Goal: Navigation & Orientation: Find specific page/section

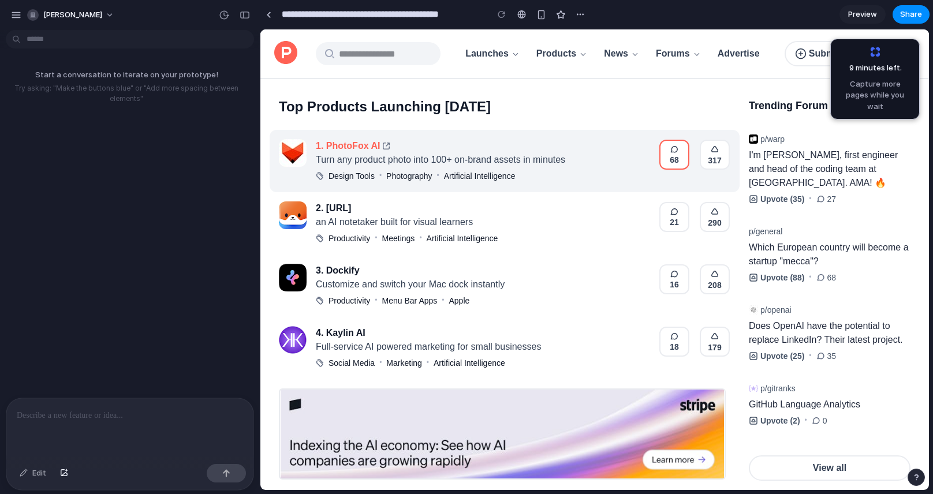
click at [671, 152] on icon "button" at bounding box center [674, 150] width 6 height 6
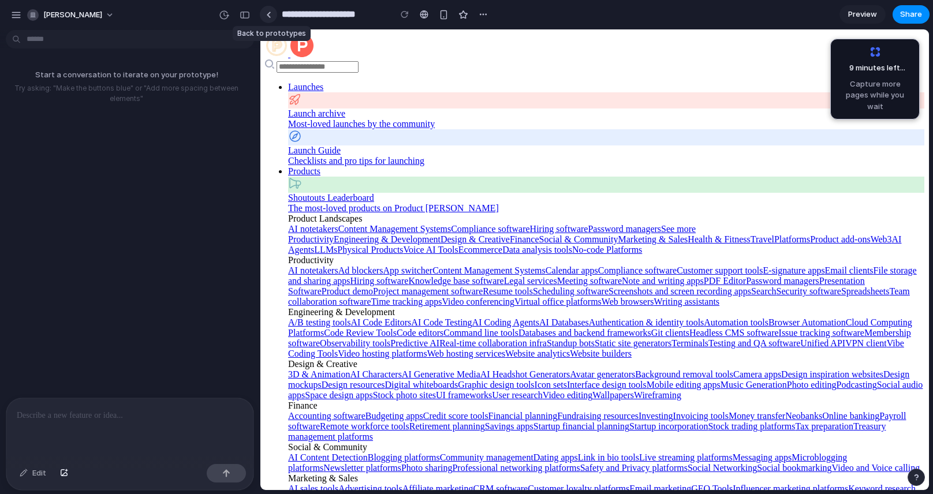
click at [272, 17] on link at bounding box center [268, 14] width 17 height 17
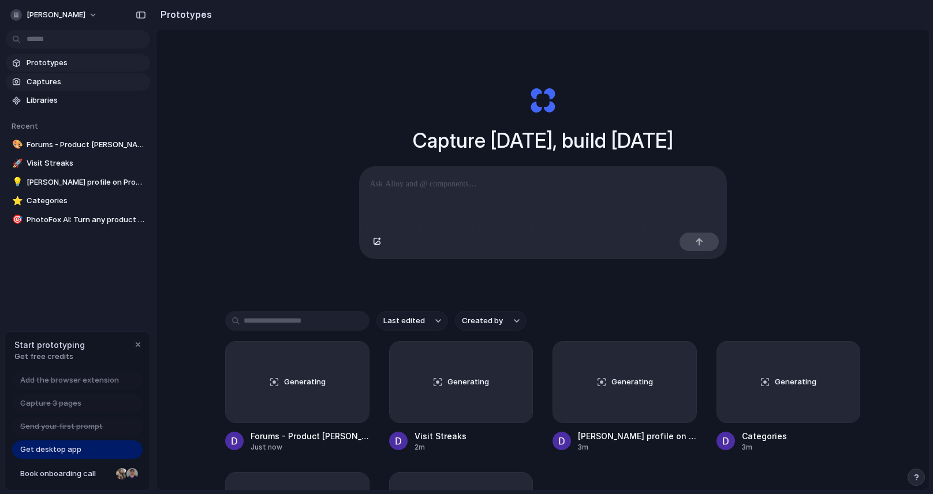
click at [83, 87] on span "Captures" at bounding box center [86, 82] width 119 height 12
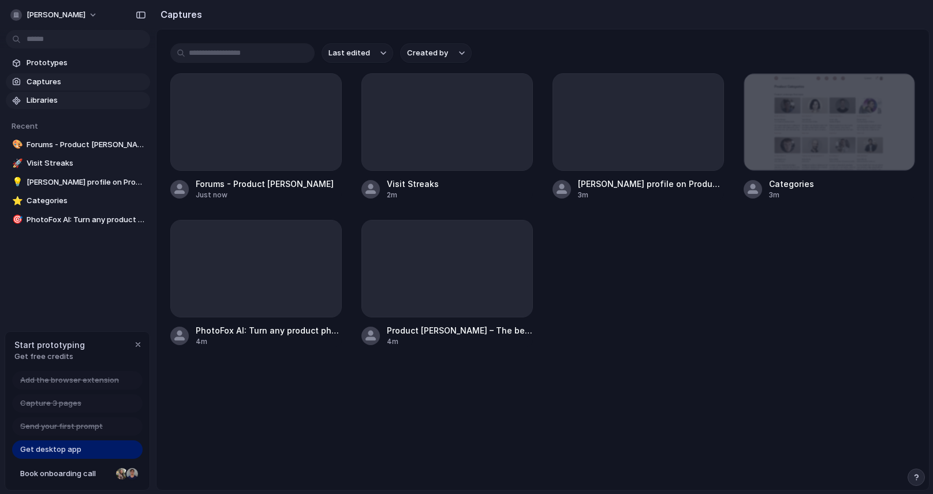
click at [76, 107] on link "Libraries" at bounding box center [78, 100] width 144 height 17
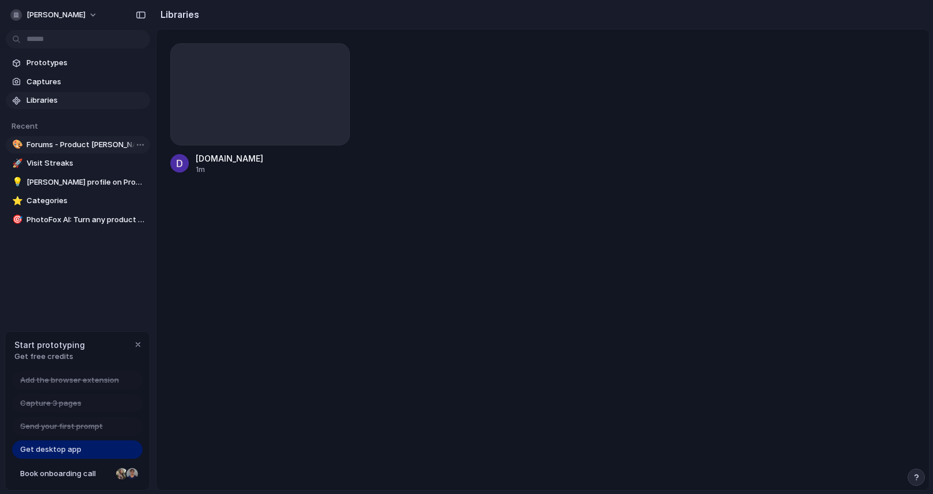
click at [94, 149] on span "Forums - Product Hunt" at bounding box center [86, 145] width 119 height 12
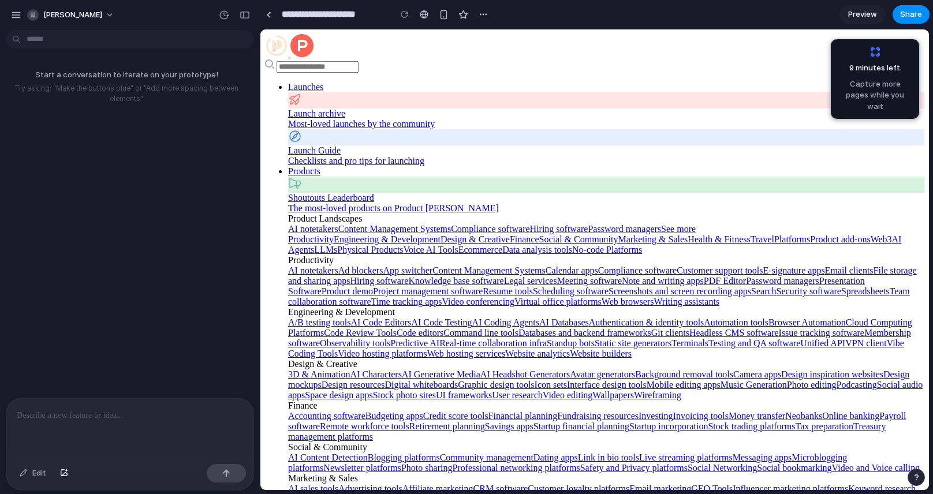
click at [170, 435] on div at bounding box center [129, 428] width 247 height 61
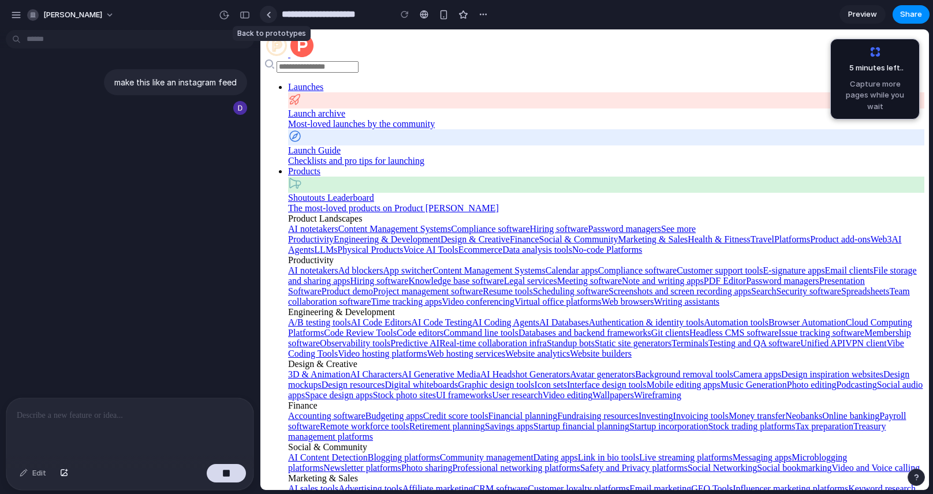
click at [268, 17] on link at bounding box center [268, 14] width 17 height 17
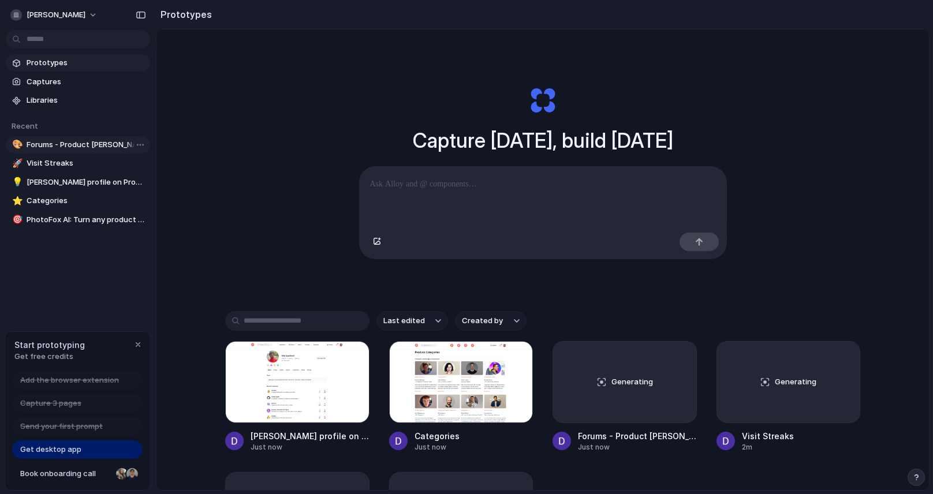
click at [95, 148] on span "Forums - Product Hunt" at bounding box center [86, 145] width 119 height 12
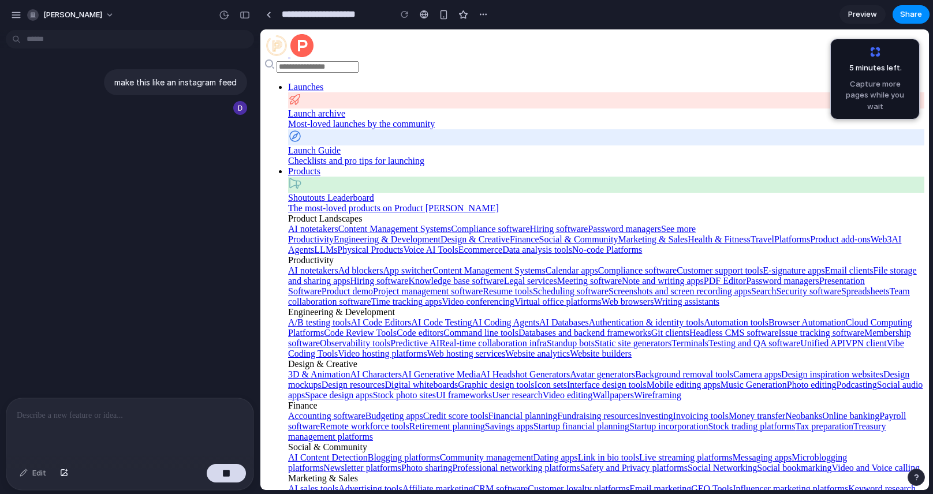
click at [109, 218] on div "make this like an instagram feed" at bounding box center [126, 216] width 253 height 363
click at [264, 18] on link at bounding box center [268, 14] width 17 height 17
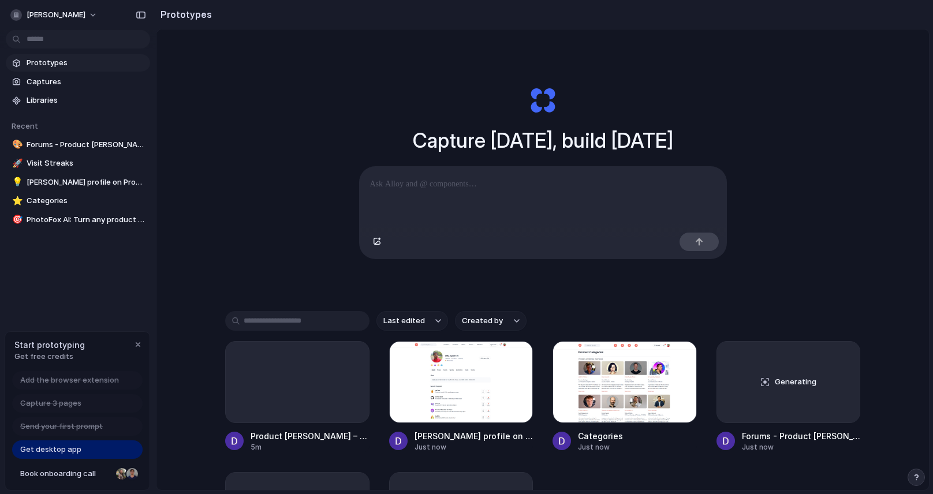
click at [388, 186] on p at bounding box center [543, 184] width 346 height 14
click at [99, 143] on span "Forums - Product Hunt" at bounding box center [86, 145] width 119 height 12
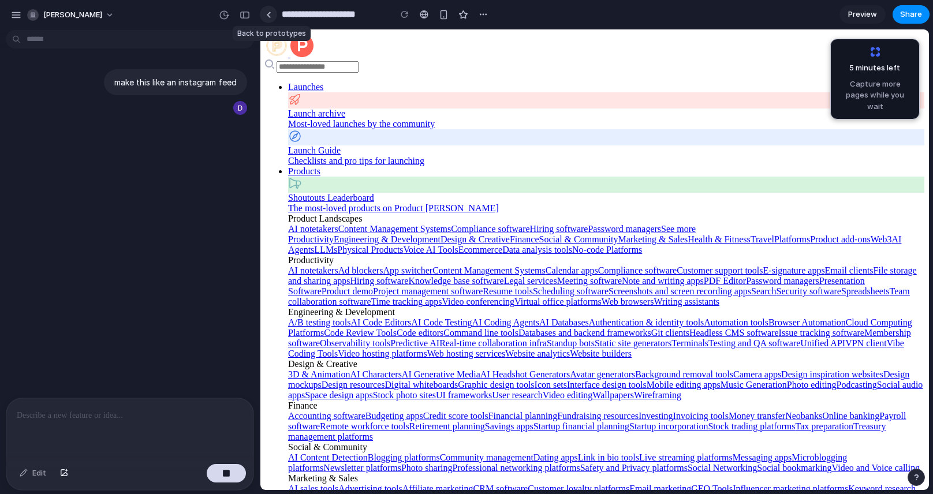
click at [268, 13] on div at bounding box center [268, 15] width 5 height 6
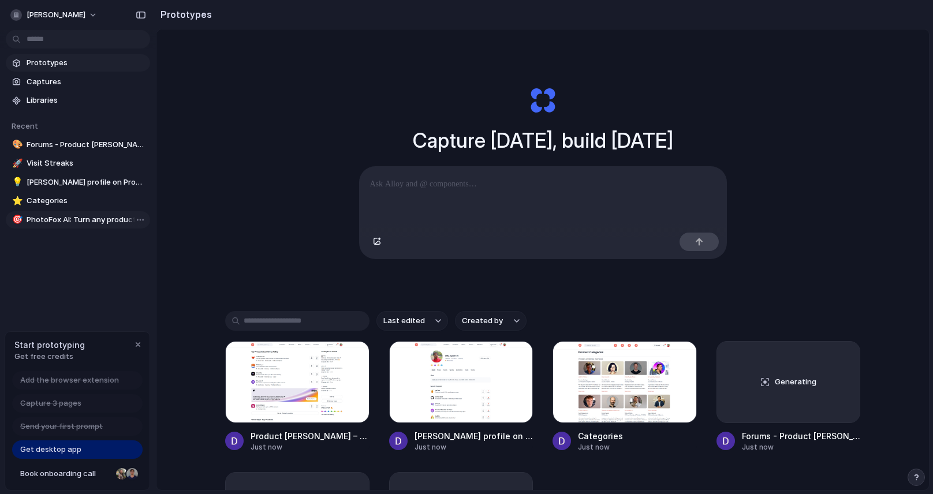
click at [58, 216] on span "PhotoFox AI: Turn any product photo into 100+ on-brand assets in minutes | Prod…" at bounding box center [86, 220] width 119 height 12
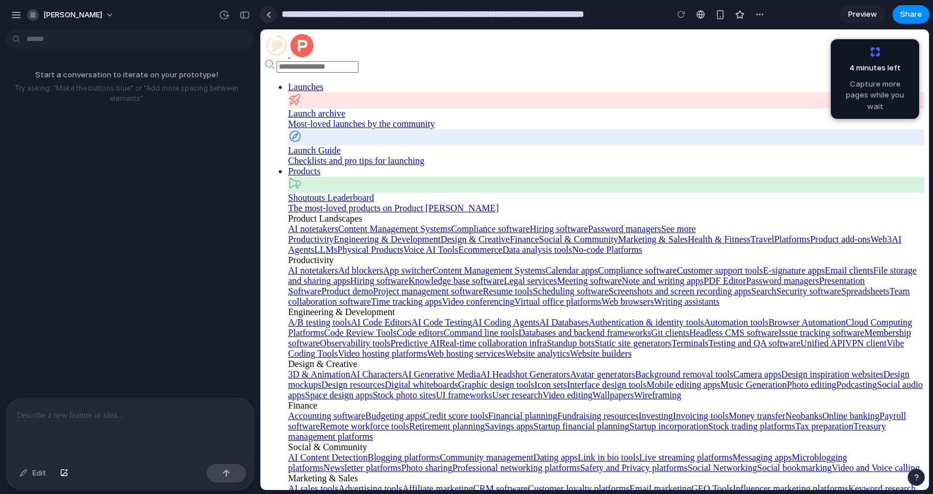
click at [266, 9] on link at bounding box center [268, 14] width 17 height 17
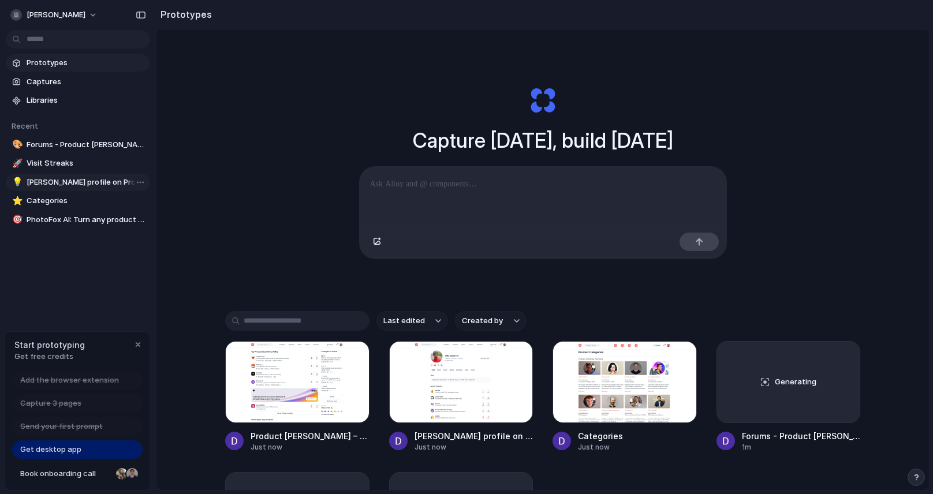
click at [96, 188] on link "💡 Dilip jagadeesh's profile on Product Hunt | Product Hunt" at bounding box center [78, 182] width 144 height 17
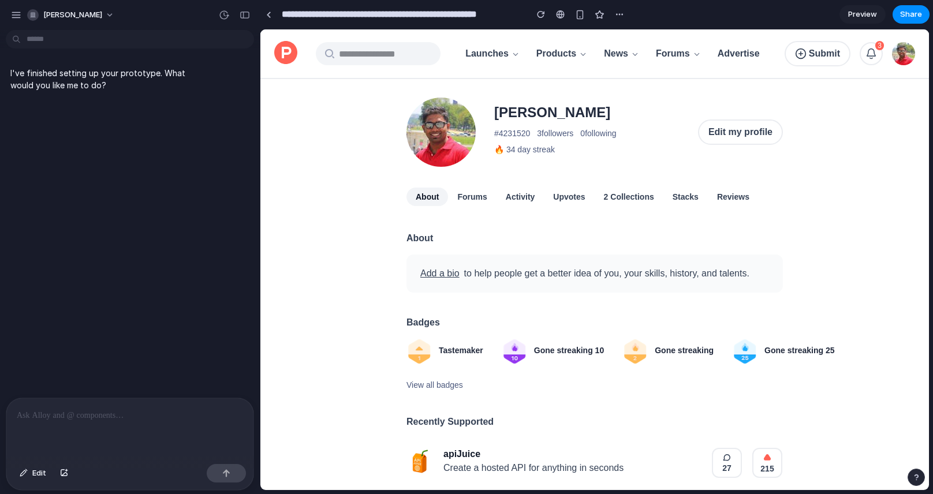
click at [84, 412] on p at bounding box center [130, 416] width 226 height 14
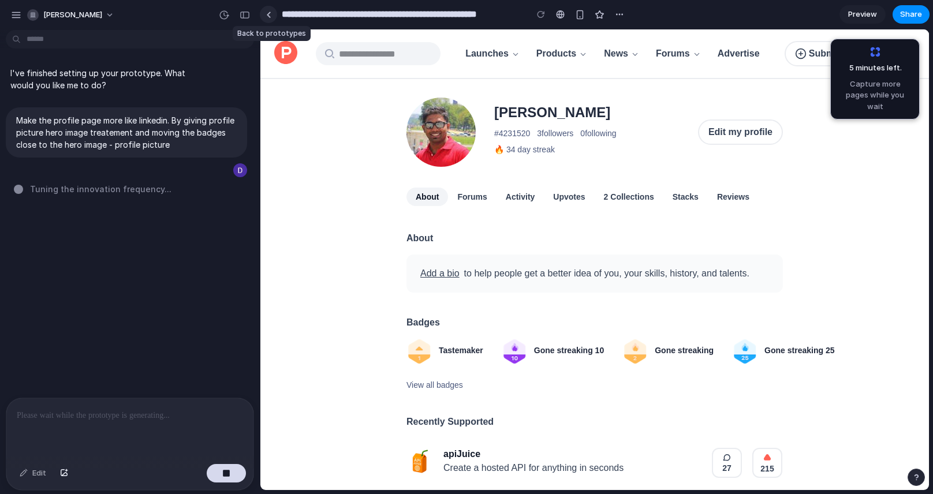
click at [261, 16] on link at bounding box center [268, 14] width 17 height 17
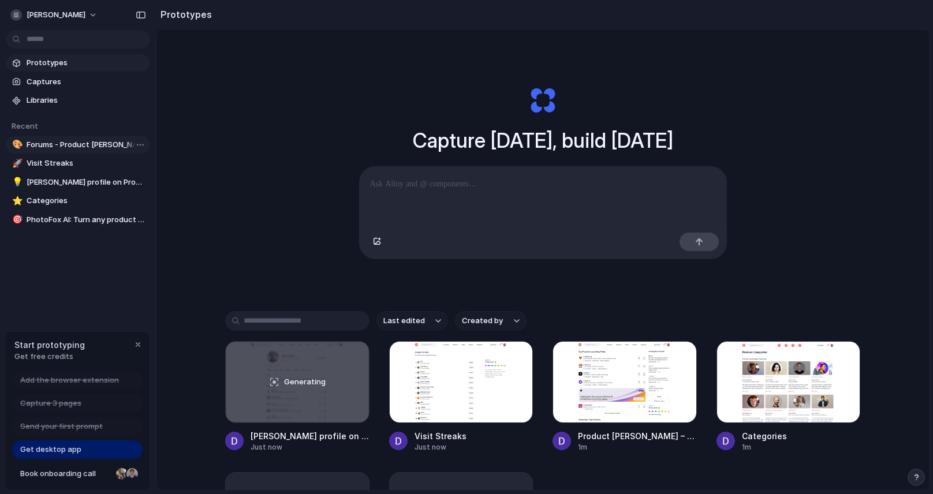
click at [61, 148] on span "Forums - Product Hunt" at bounding box center [86, 145] width 119 height 12
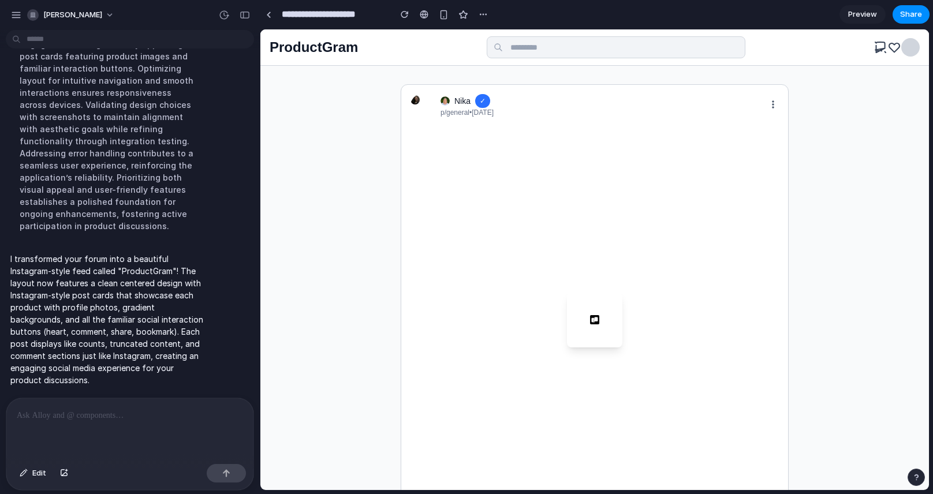
click at [328, 46] on h1 "ProductGram" at bounding box center [314, 47] width 88 height 18
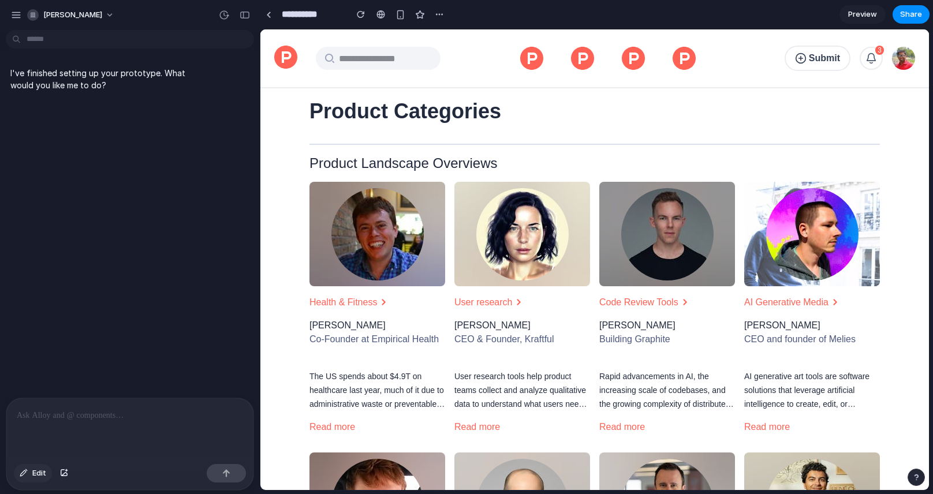
click at [32, 473] on span "Edit" at bounding box center [39, 474] width 14 height 12
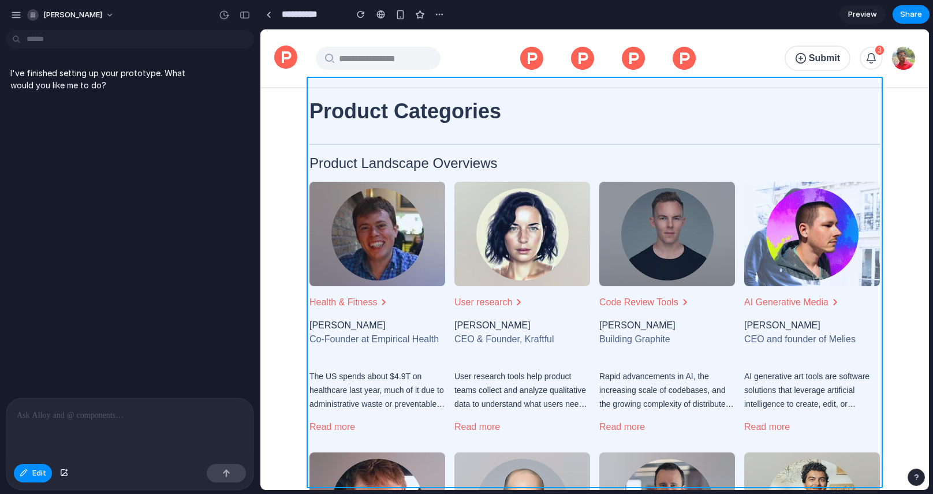
click at [381, 150] on div at bounding box center [595, 260] width 668 height 460
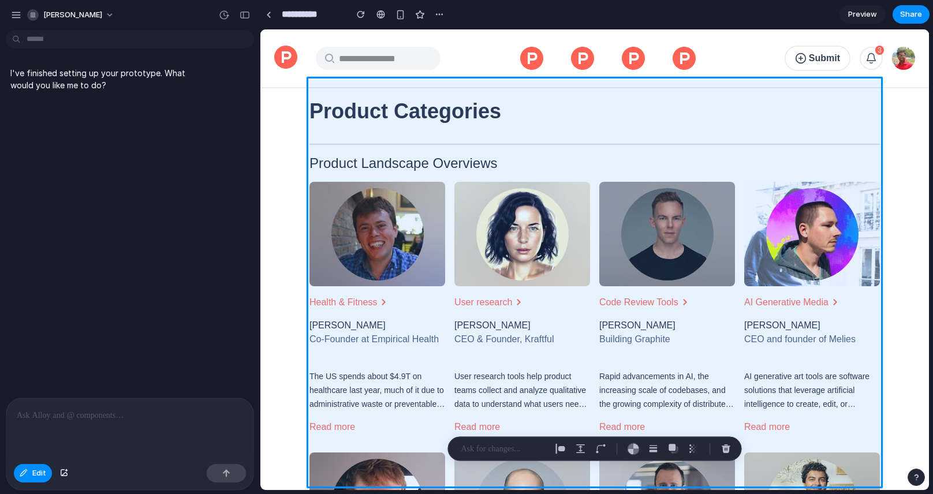
click at [124, 406] on div at bounding box center [129, 428] width 247 height 61
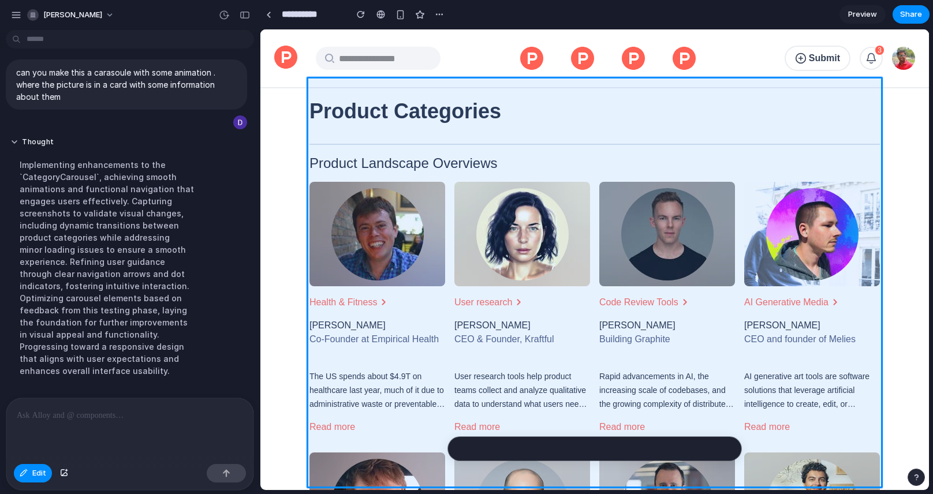
scroll to position [193, 0]
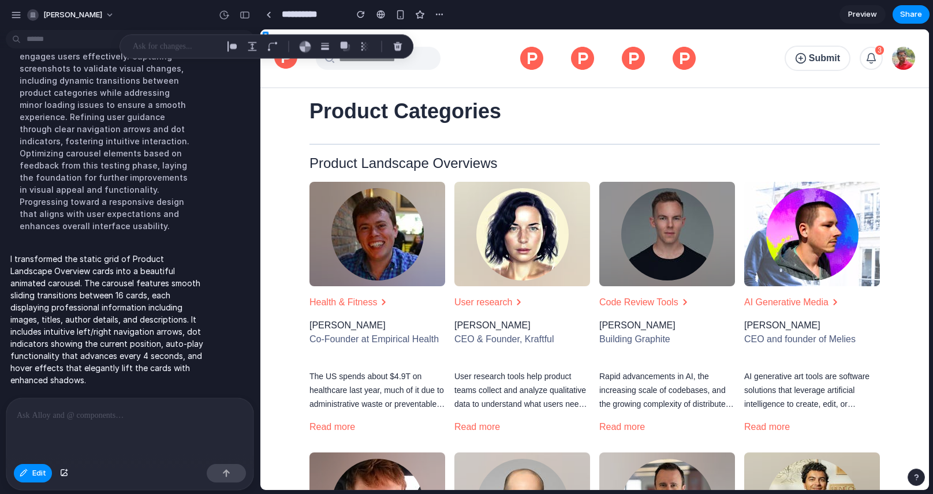
click at [80, 297] on p "I transformed the static grid of Product Landscape Overview cards into a beauti…" at bounding box center [106, 319] width 193 height 133
click at [114, 239] on div "Thought Implementing enhancements to the `CategoryCarousel`, achieving smooth a…" at bounding box center [107, 116] width 202 height 260
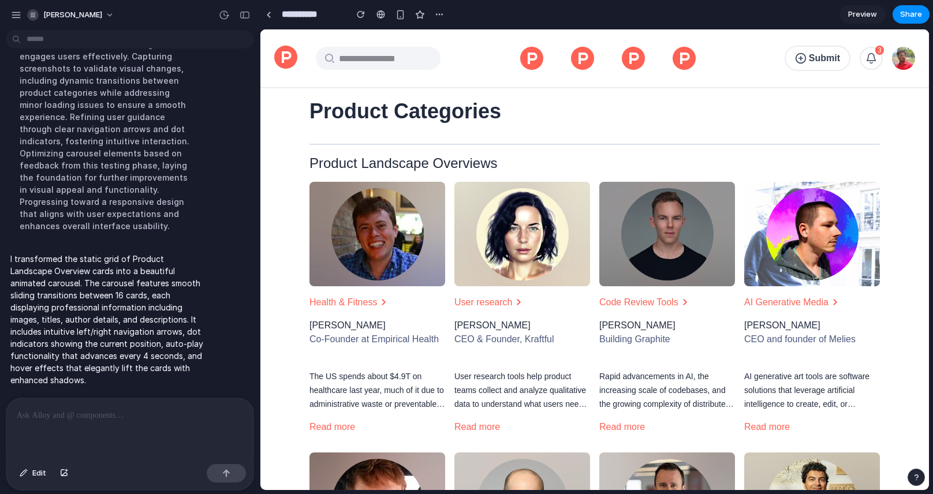
click at [865, 12] on span "Preview" at bounding box center [862, 15] width 29 height 12
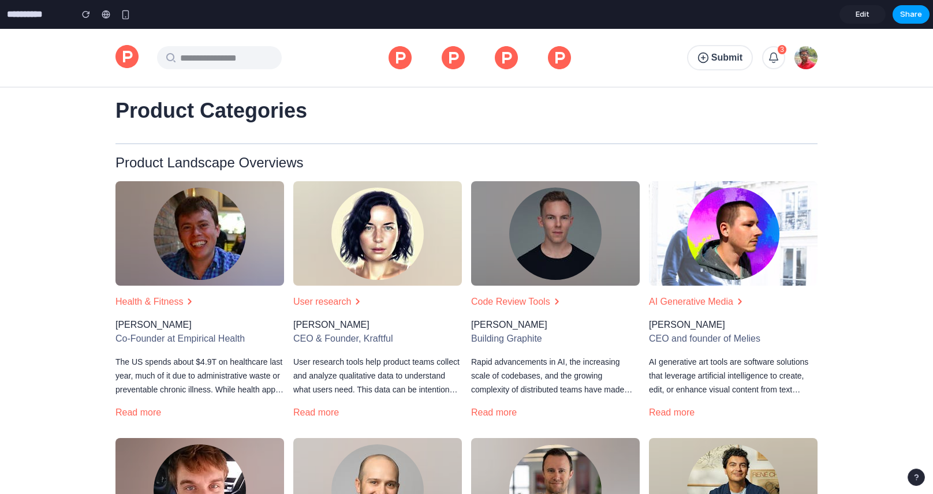
click at [924, 18] on button "Share" at bounding box center [910, 14] width 37 height 18
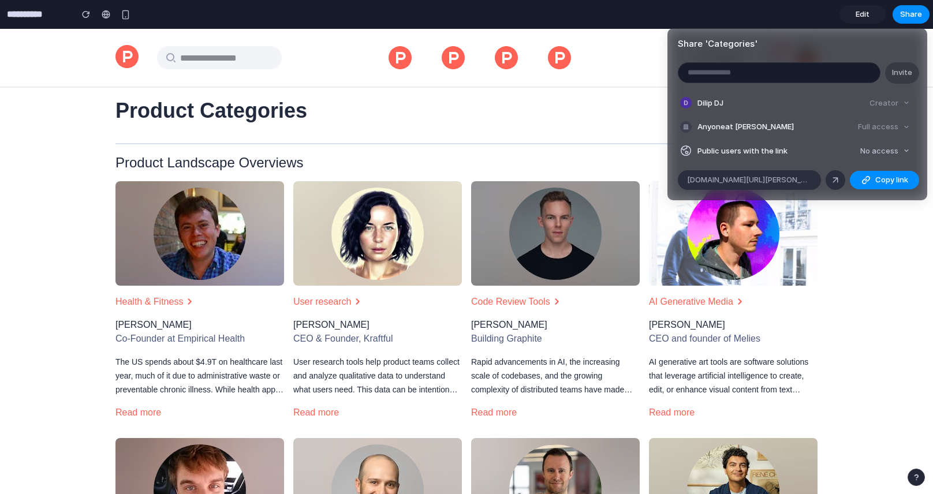
click at [891, 160] on article "Share ' Categories ' Invite Dilip DJ Creator Anyone at [PERSON_NAME] Full acces…" at bounding box center [797, 114] width 260 height 172
